Goal: Task Accomplishment & Management: Manage account settings

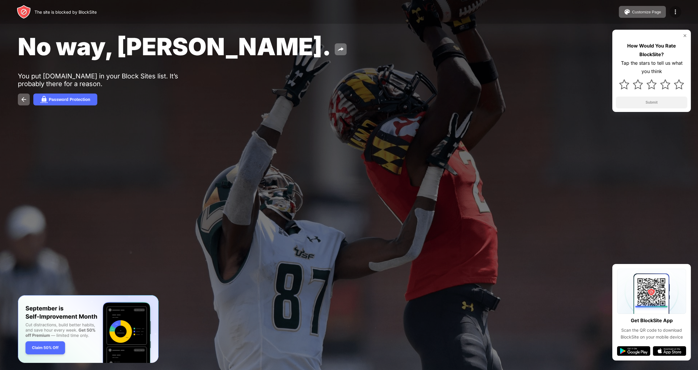
click at [678, 8] on img at bounding box center [674, 11] width 7 height 7
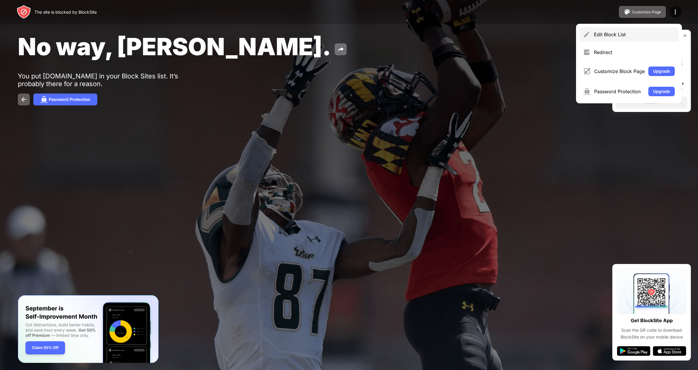
click at [613, 36] on div "Edit Block List" at bounding box center [633, 35] width 81 height 6
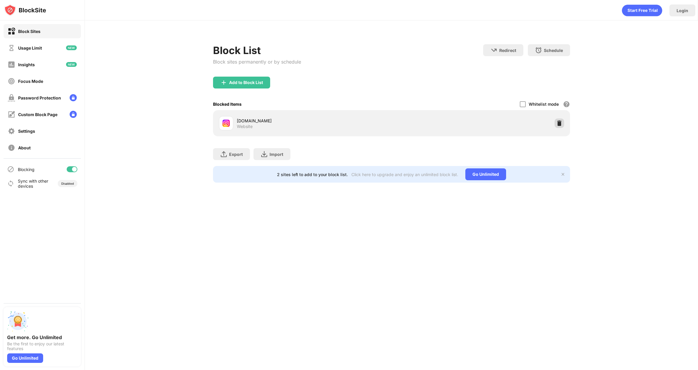
click at [560, 125] on img at bounding box center [559, 123] width 6 height 6
